Goal: Task Accomplishment & Management: Complete application form

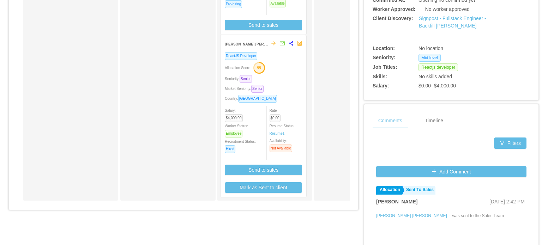
scroll to position [227, 0]
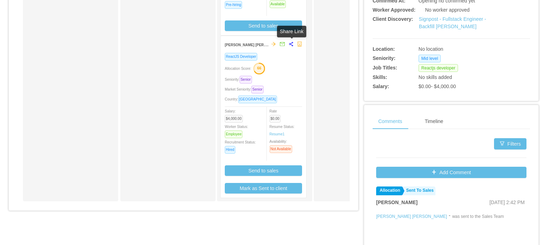
click at [291, 45] on icon "share-alt" at bounding box center [291, 44] width 4 height 4
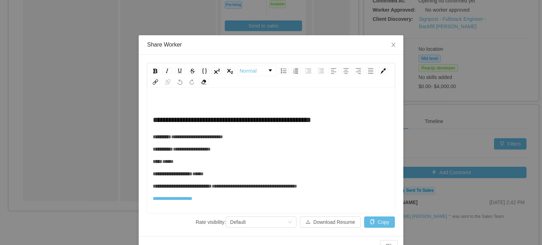
scroll to position [16, 0]
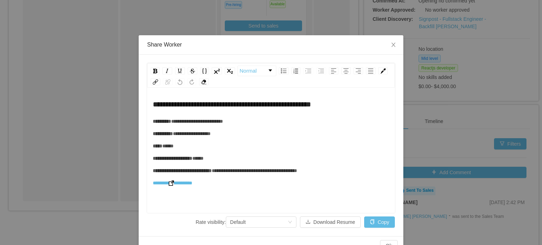
click at [174, 183] on img "rdw-editor" at bounding box center [171, 183] width 5 height 5
click at [391, 47] on icon "icon: close" at bounding box center [394, 45] width 6 height 6
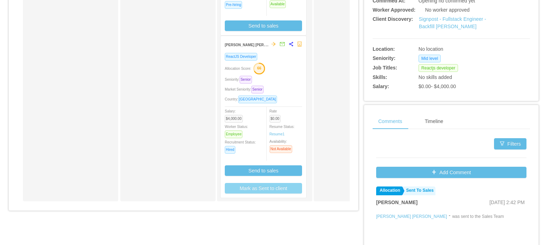
click at [274, 186] on button "Mark as Sent to client" at bounding box center [263, 188] width 77 height 11
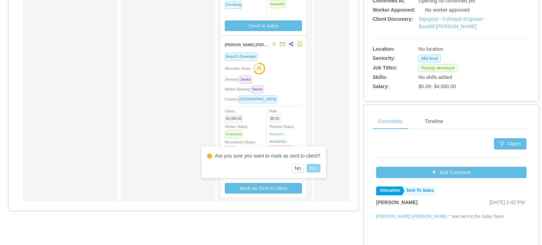
click at [311, 167] on button "Yes" at bounding box center [314, 168] width 14 height 8
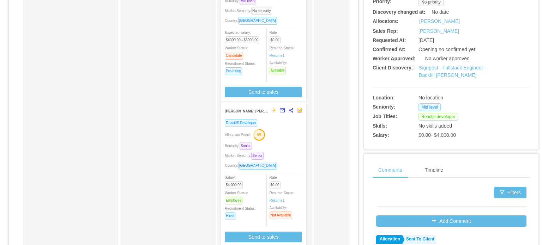
scroll to position [0, 0]
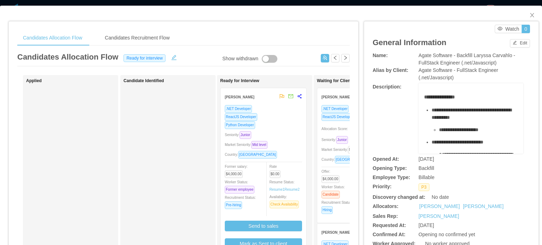
scroll to position [0, 121]
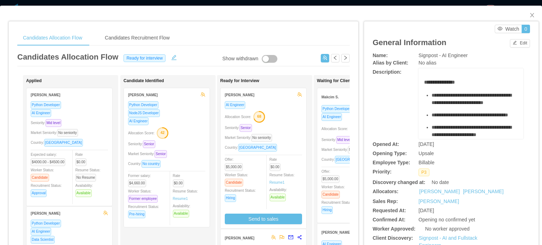
scroll to position [0, 100]
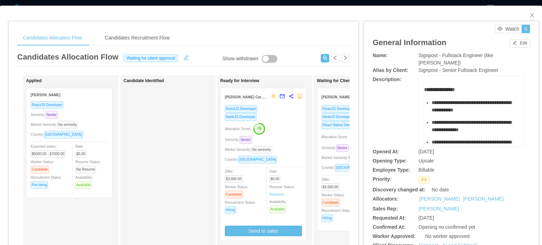
scroll to position [0, 69]
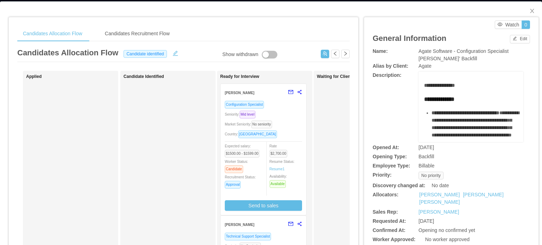
click at [290, 127] on div "Market Seniority: No seniority" at bounding box center [263, 124] width 77 height 8
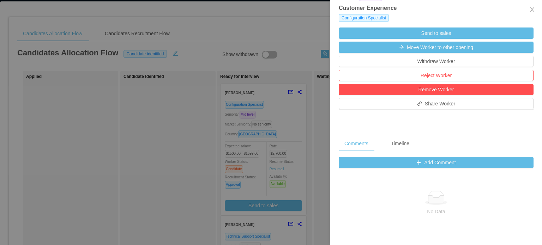
scroll to position [182, 0]
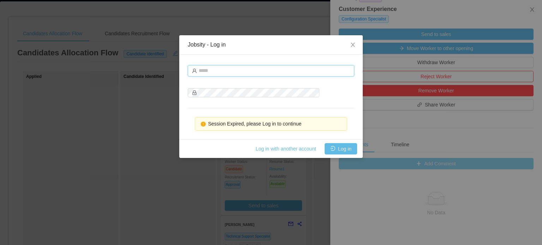
type input "**********"
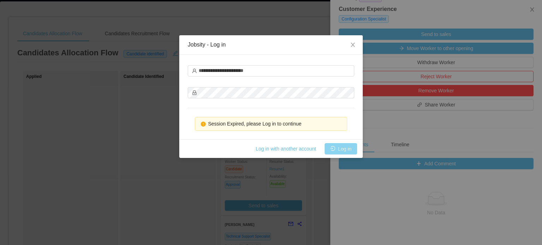
click at [343, 146] on button "Log in" at bounding box center [341, 148] width 32 height 11
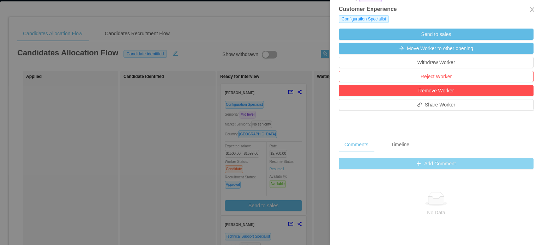
click at [383, 165] on button "Add Comment" at bounding box center [436, 163] width 195 height 11
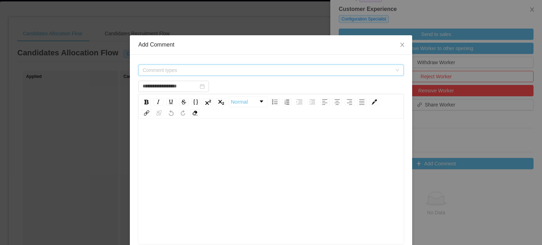
click at [322, 73] on span "Comment types" at bounding box center [267, 70] width 249 height 7
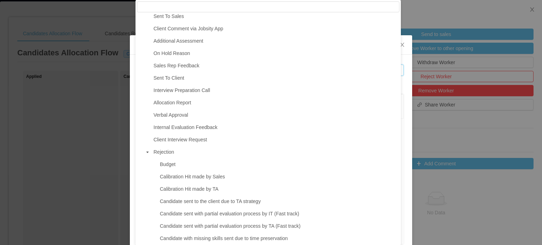
scroll to position [90, 0]
click at [184, 142] on span "Client Interview Request" at bounding box center [181, 140] width 54 height 6
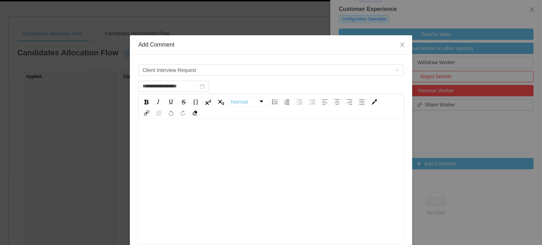
click at [199, 149] on div "rdw-editor" at bounding box center [271, 193] width 255 height 124
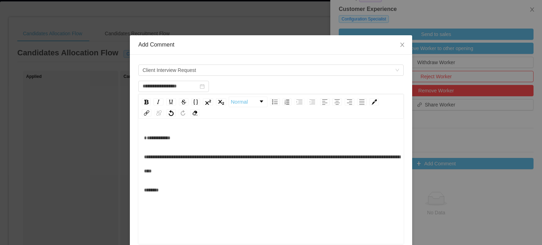
click at [154, 162] on div "**********" at bounding box center [271, 164] width 255 height 66
click at [150, 159] on div "**********" at bounding box center [271, 164] width 255 height 66
click at [150, 145] on div "**********" at bounding box center [271, 138] width 255 height 14
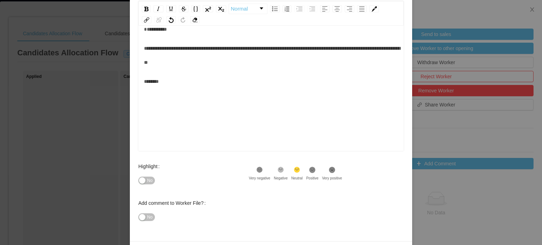
scroll to position [116, 0]
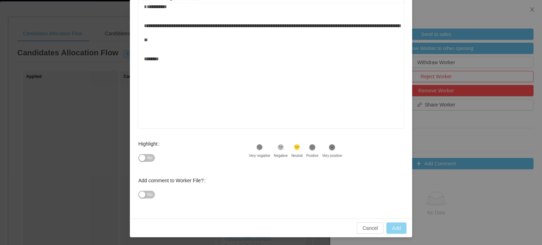
click at [390, 226] on button "Add" at bounding box center [397, 228] width 20 height 11
type input "**********"
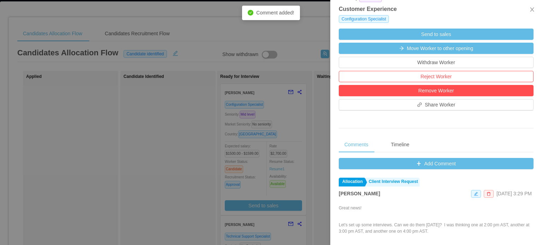
click at [319, 151] on div at bounding box center [271, 122] width 542 height 245
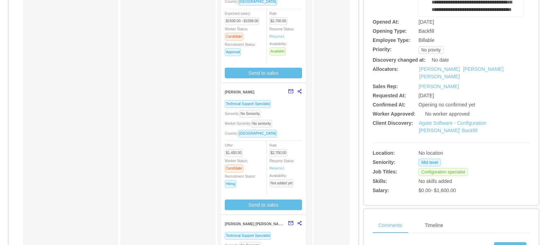
scroll to position [11, 0]
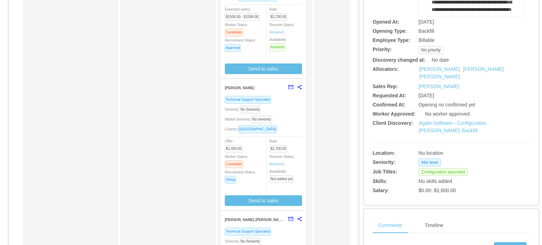
click at [295, 132] on div "Country: El Salvador" at bounding box center [263, 129] width 77 height 8
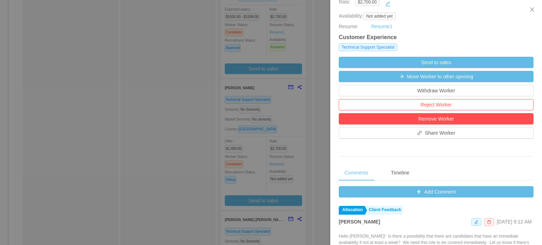
scroll to position [144, 0]
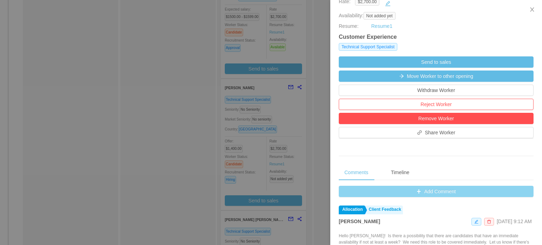
click at [410, 188] on button "Add Comment" at bounding box center [436, 191] width 195 height 11
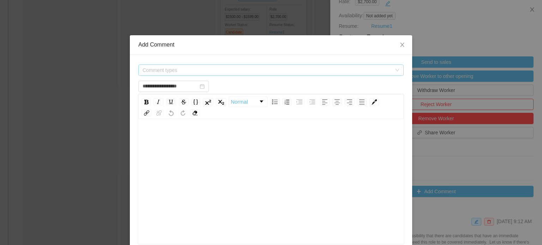
click at [267, 73] on span "Comment types" at bounding box center [267, 70] width 249 height 7
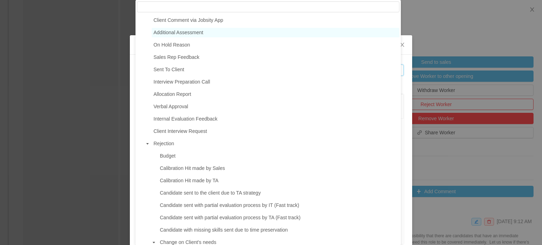
scroll to position [100, 0]
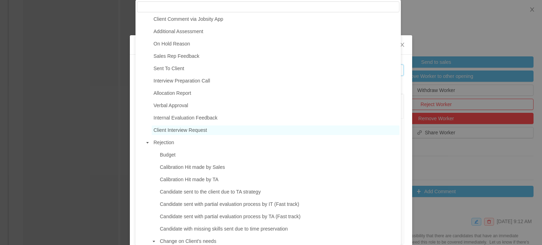
click at [177, 131] on span "Client Interview Request" at bounding box center [181, 130] width 54 height 6
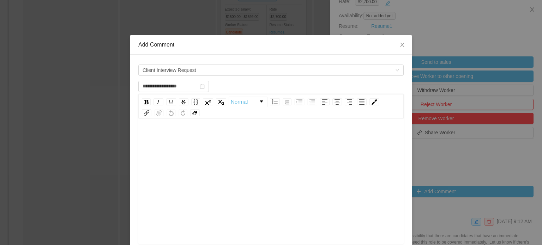
click at [171, 133] on div "rdw-editor" at bounding box center [271, 138] width 255 height 14
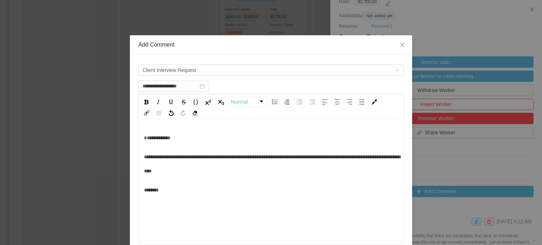
click at [151, 145] on div "**********" at bounding box center [271, 138] width 255 height 14
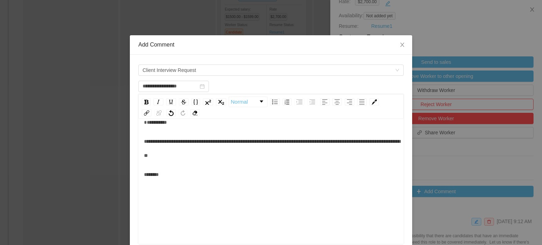
scroll to position [116, 0]
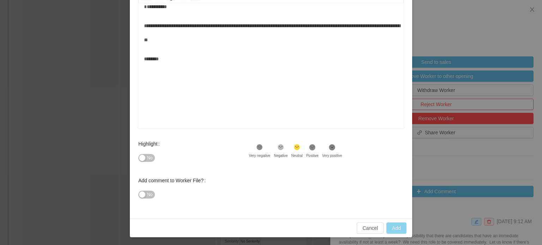
type input "**********"
click at [390, 224] on button "Add" at bounding box center [397, 228] width 20 height 11
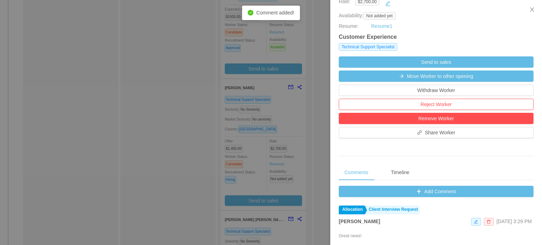
click at [318, 170] on div at bounding box center [271, 122] width 542 height 245
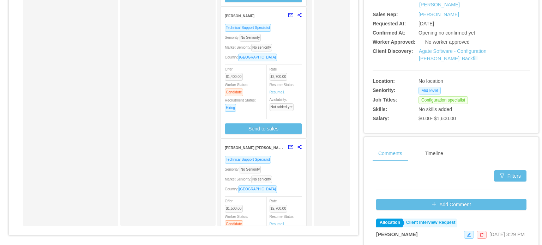
scroll to position [59, 0]
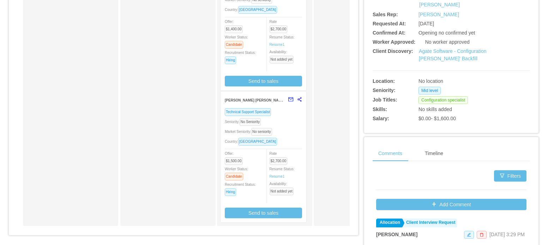
click at [295, 140] on div "Country: El Salvador" at bounding box center [263, 142] width 77 height 8
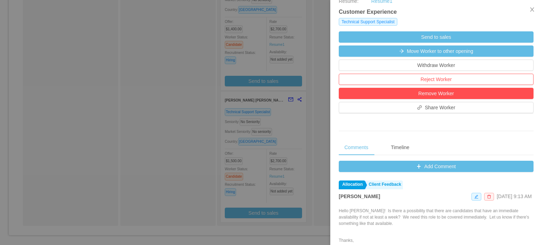
scroll to position [170, 0]
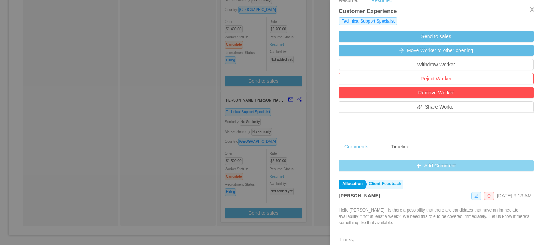
click at [391, 166] on button "Add Comment" at bounding box center [436, 165] width 195 height 11
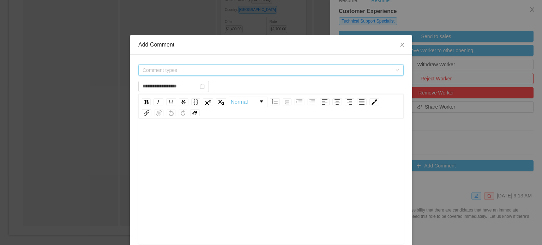
click at [280, 72] on span "Comment types" at bounding box center [267, 70] width 249 height 7
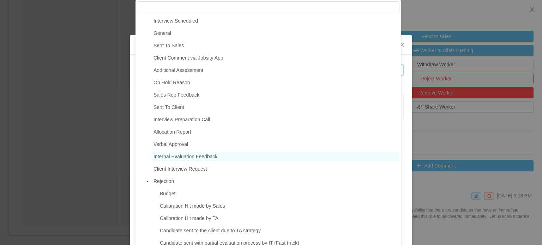
scroll to position [62, 0]
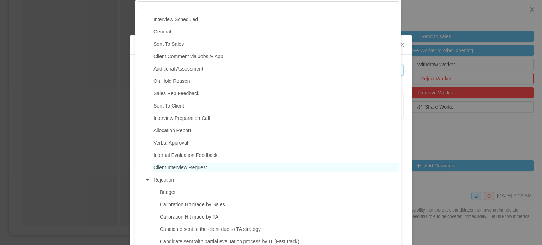
click at [184, 173] on span "Client Interview Request" at bounding box center [276, 168] width 248 height 10
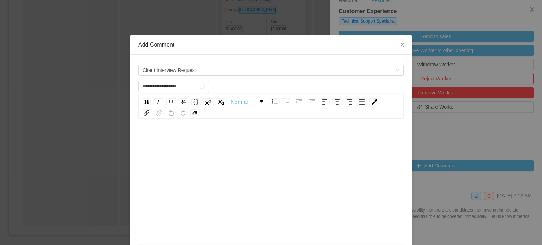
click at [180, 168] on div "rdw-editor" at bounding box center [271, 193] width 255 height 124
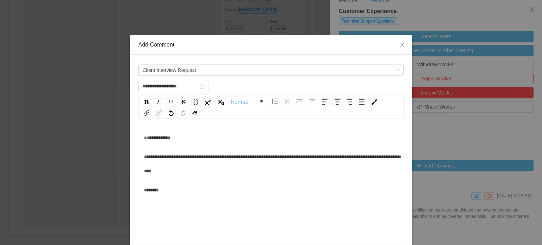
click at [164, 159] on div "**********" at bounding box center [271, 164] width 255 height 66
click at [159, 145] on div "**********" at bounding box center [271, 138] width 255 height 14
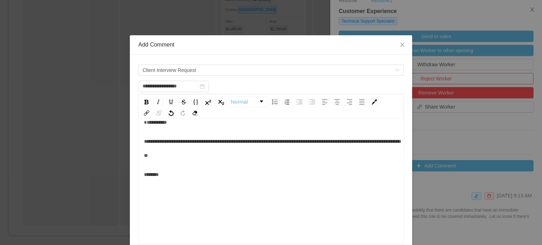
scroll to position [116, 0]
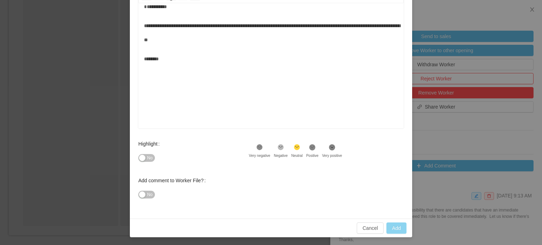
type input "**********"
click at [401, 228] on button "Add" at bounding box center [397, 228] width 20 height 11
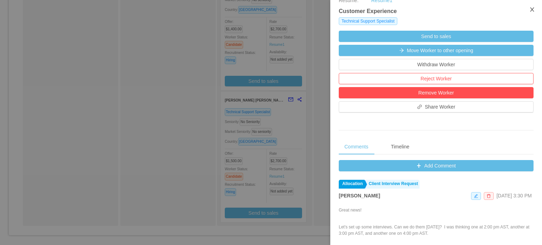
click at [534, 11] on icon "icon: close" at bounding box center [532, 9] width 4 height 4
